Goal: Information Seeking & Learning: Learn about a topic

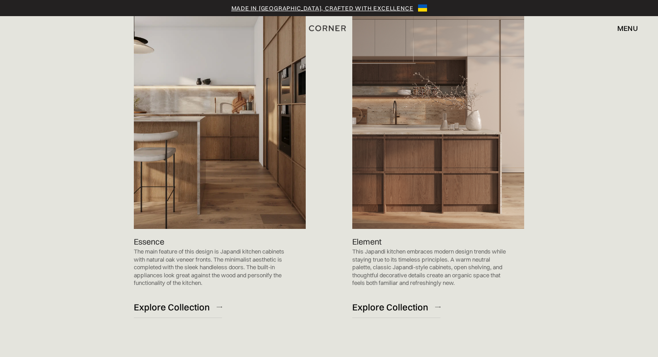
scroll to position [944, 0]
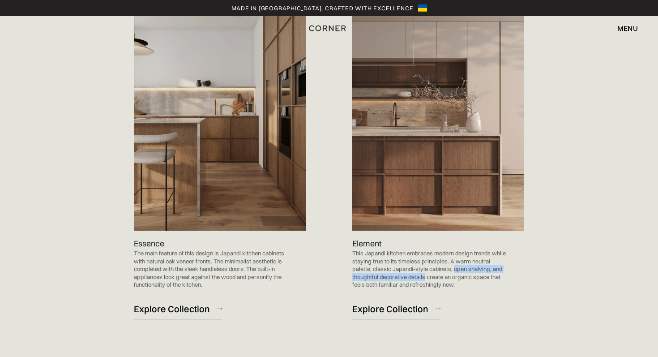
drag, startPoint x: 455, startPoint y: 254, endPoint x: 426, endPoint y: 262, distance: 30.1
click at [426, 262] on p "This Japandi kitchen embraces modern design trends while staying true to its ti…" at bounding box center [429, 268] width 154 height 39
copy p "open shelving, and thoughtful decorative details"
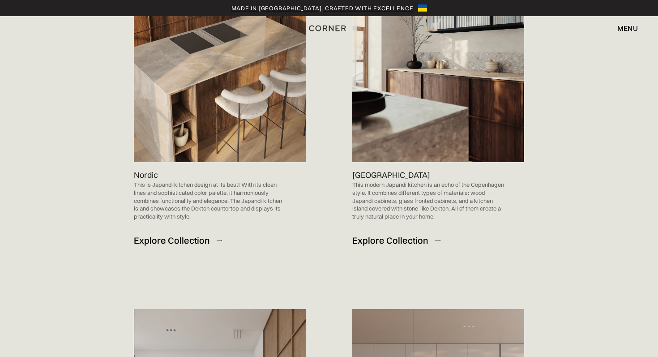
scroll to position [620, 0]
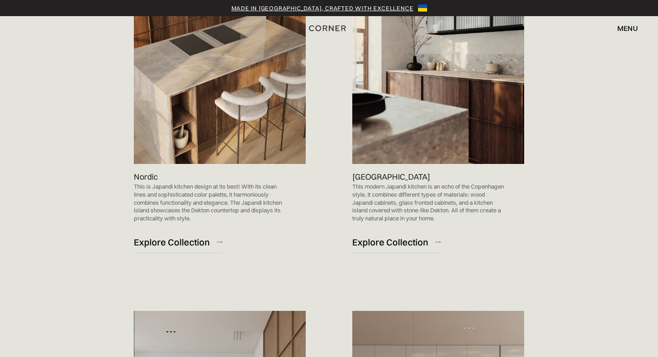
click at [395, 189] on p "This modern Japandi kitchen is an echo of the Copenhagen style. It combines dif…" at bounding box center [429, 202] width 154 height 39
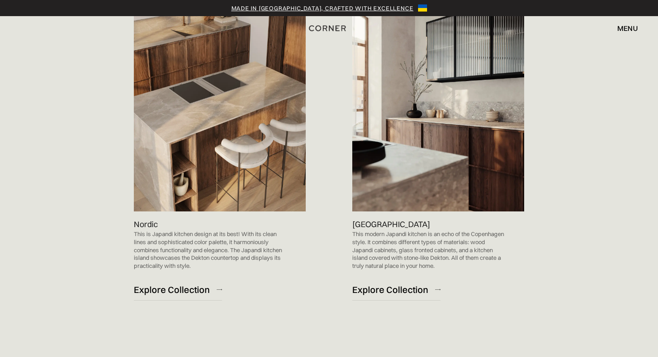
scroll to position [567, 0]
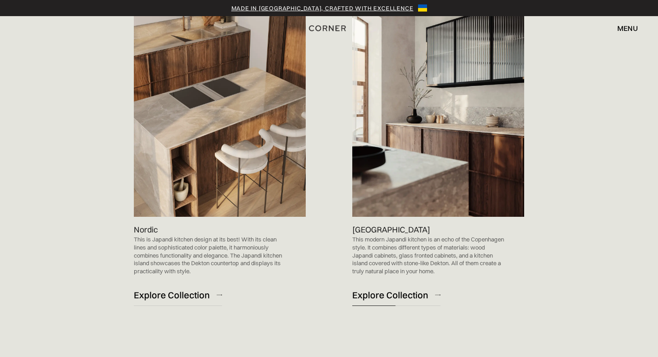
click at [390, 289] on div "Explore Collection" at bounding box center [390, 295] width 76 height 12
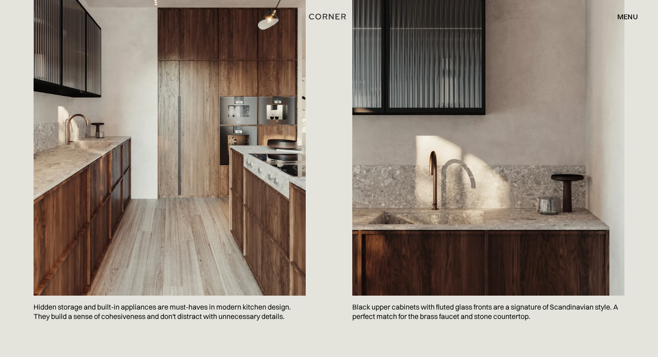
scroll to position [564, 0]
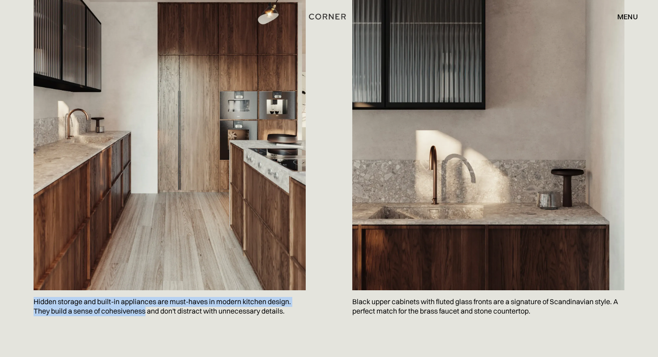
drag, startPoint x: 35, startPoint y: 302, endPoint x: 148, endPoint y: 313, distance: 112.9
click at [148, 313] on p "Hidden storage and built-in appliances are must-haves in modern kitchen design.…" at bounding box center [170, 306] width 272 height 33
copy p "Hidden storage and built-in appliances are must-haves in modern kitchen design.…"
